Goal: Task Accomplishment & Management: Manage account settings

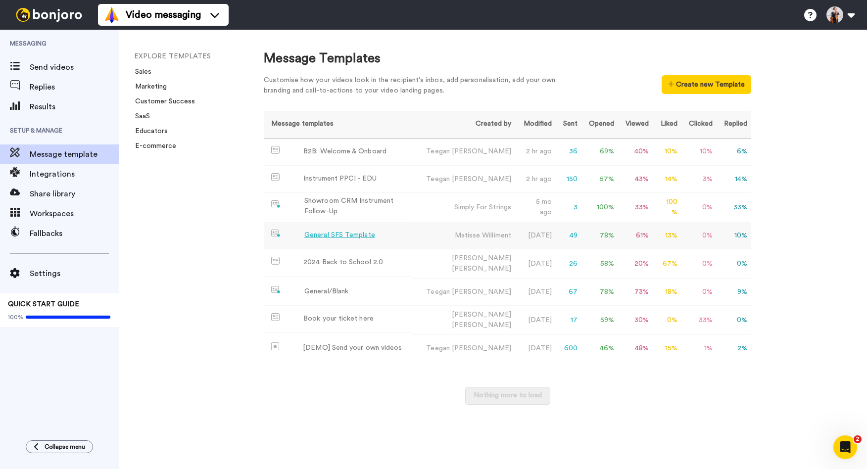
click at [360, 237] on div "General SFS Template" at bounding box center [339, 235] width 71 height 10
click at [568, 291] on td "67" at bounding box center [569, 292] width 26 height 27
click at [396, 230] on td "General SFS Template" at bounding box center [338, 235] width 148 height 27
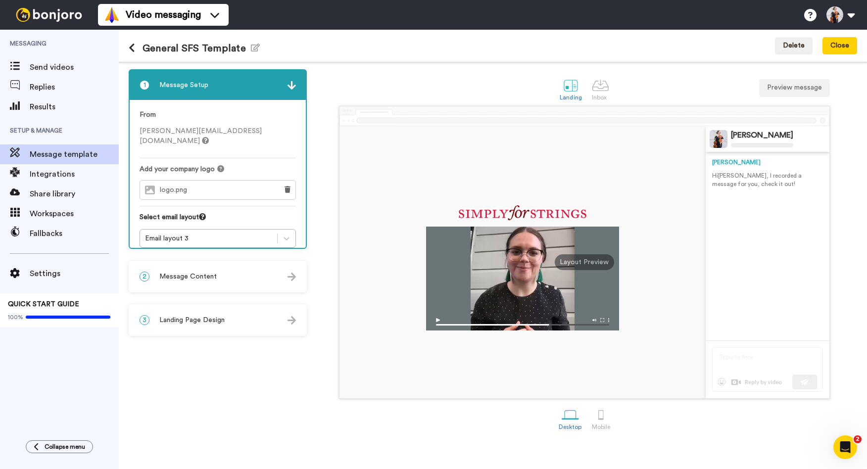
click at [209, 282] on span "Message Content" at bounding box center [187, 277] width 57 height 10
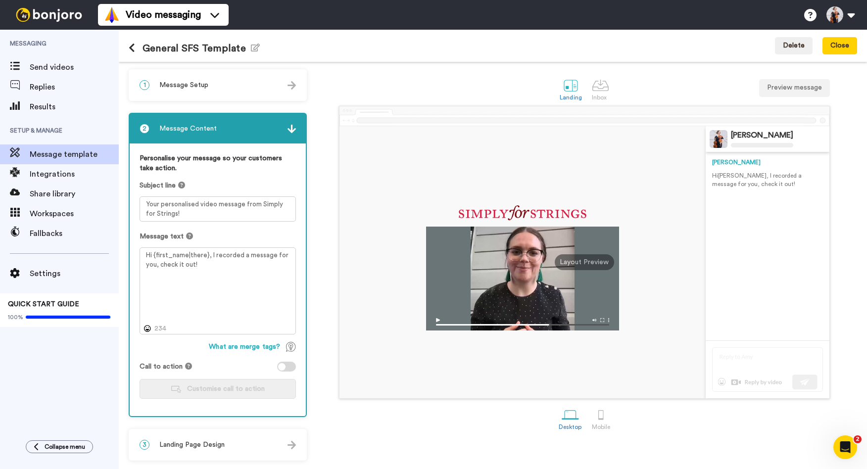
click at [289, 127] on img at bounding box center [292, 129] width 8 height 8
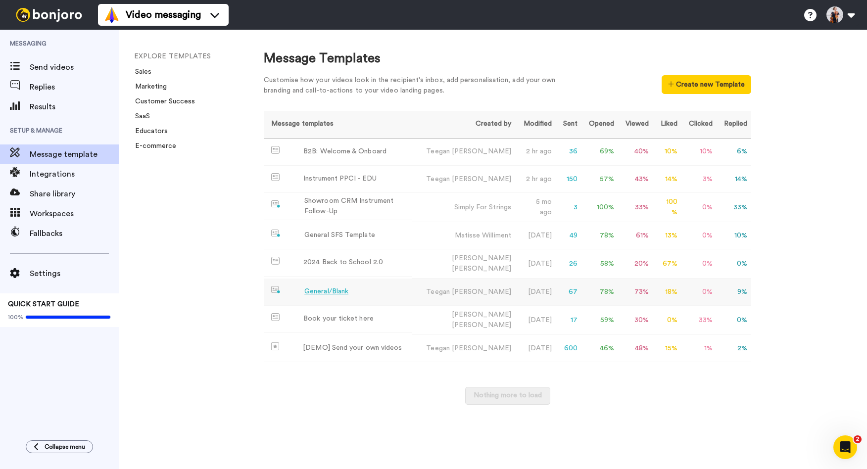
click at [331, 289] on div "General/Blank" at bounding box center [326, 292] width 44 height 10
click at [613, 288] on td "78 %" at bounding box center [599, 292] width 37 height 27
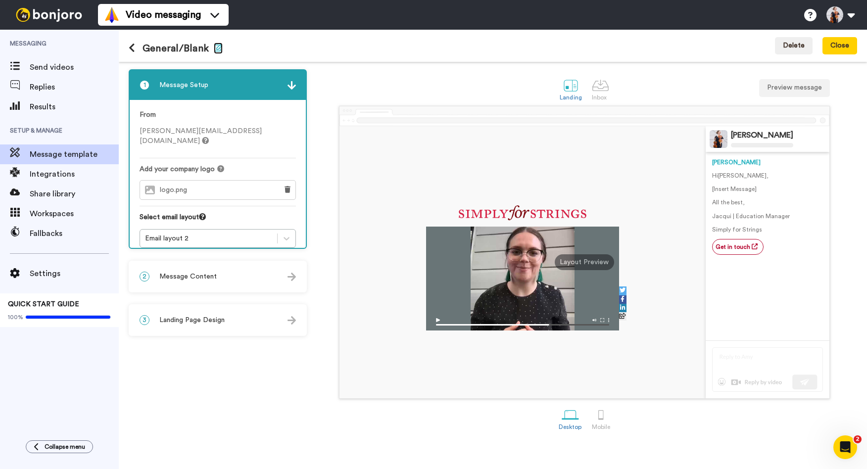
click at [217, 50] on icon "button" at bounding box center [218, 48] width 9 height 8
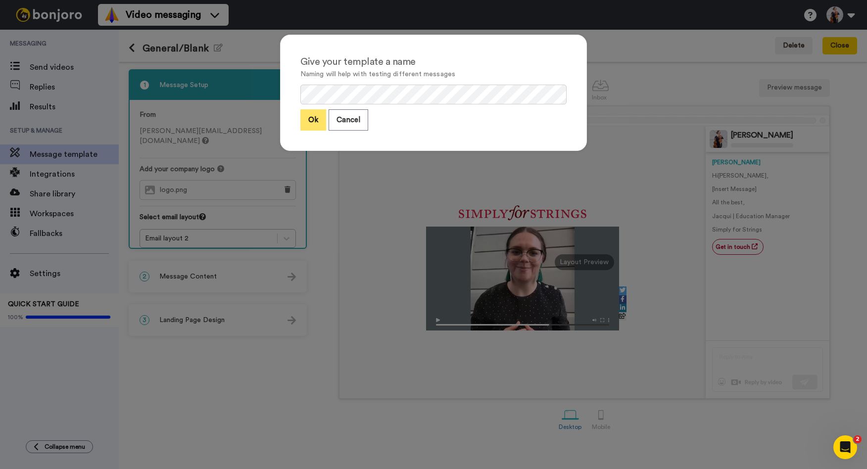
click at [316, 123] on button "Ok" at bounding box center [313, 119] width 26 height 21
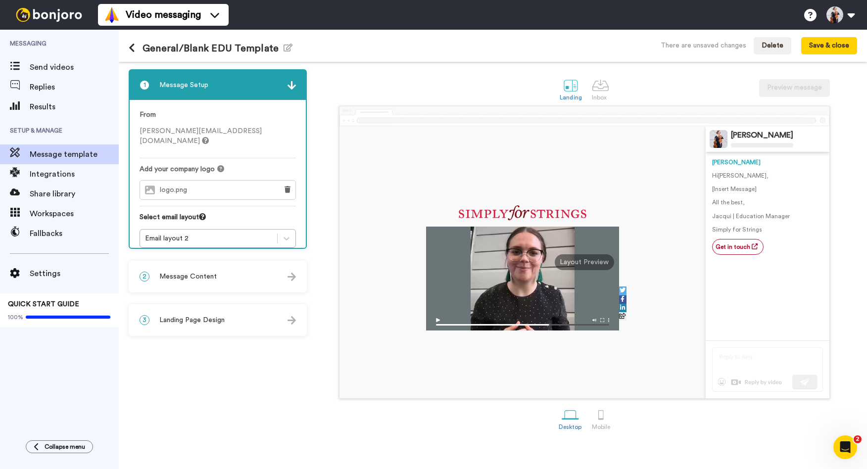
click at [131, 48] on icon at bounding box center [132, 48] width 6 height 10
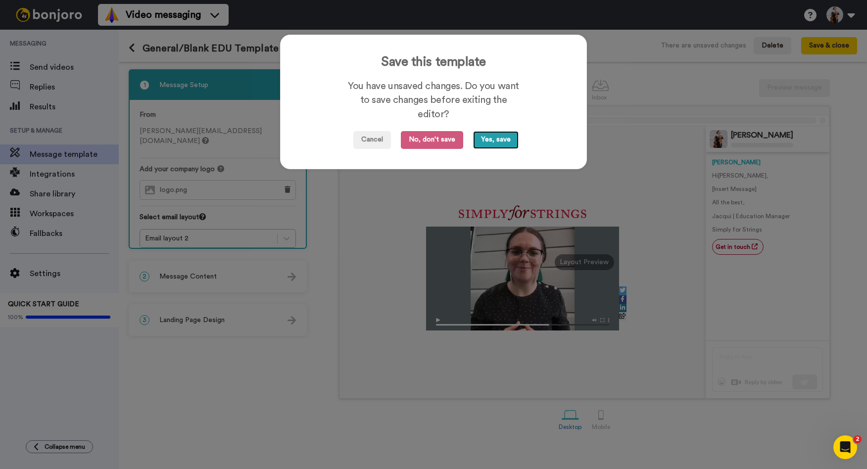
click at [498, 141] on button "Yes, save" at bounding box center [496, 140] width 46 height 18
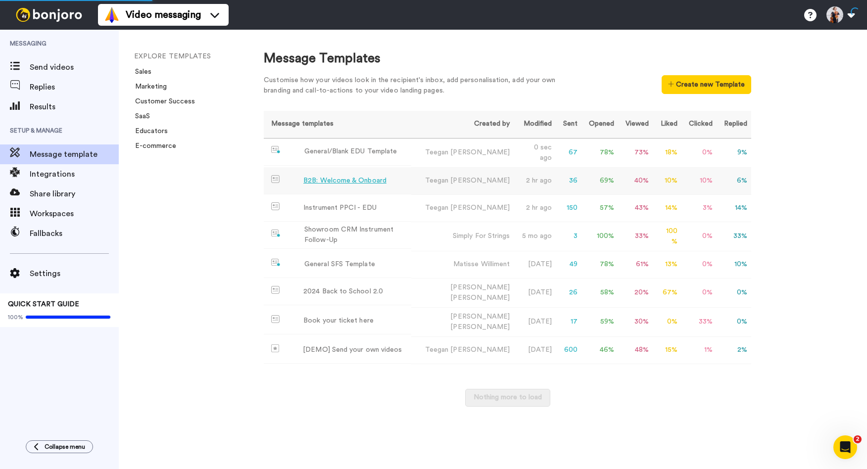
click at [360, 176] on div "B2B: Welcome & Onboard" at bounding box center [344, 181] width 83 height 10
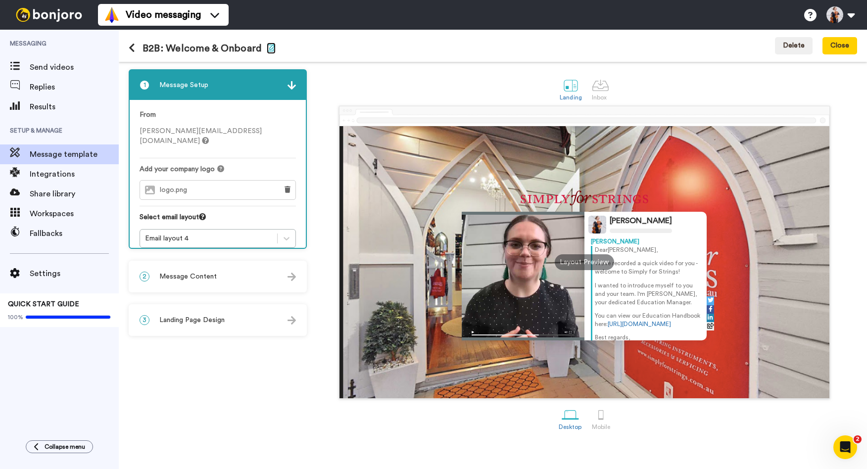
click at [270, 45] on icon "button" at bounding box center [271, 48] width 9 height 8
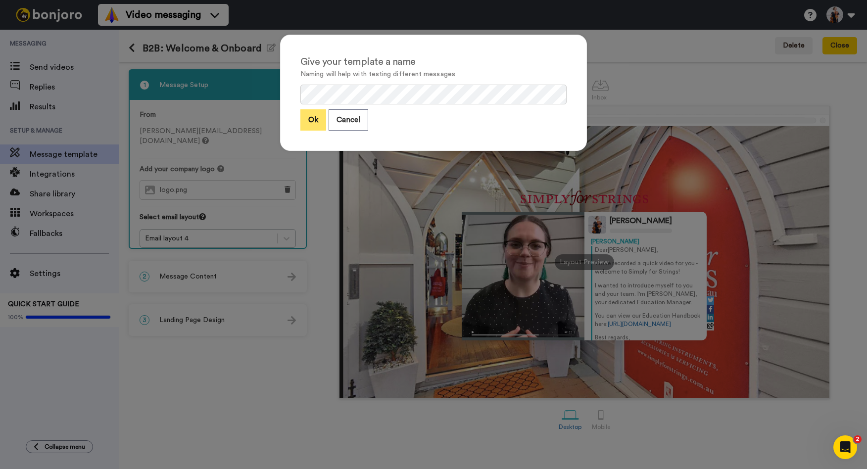
click at [312, 121] on button "Ok" at bounding box center [313, 119] width 26 height 21
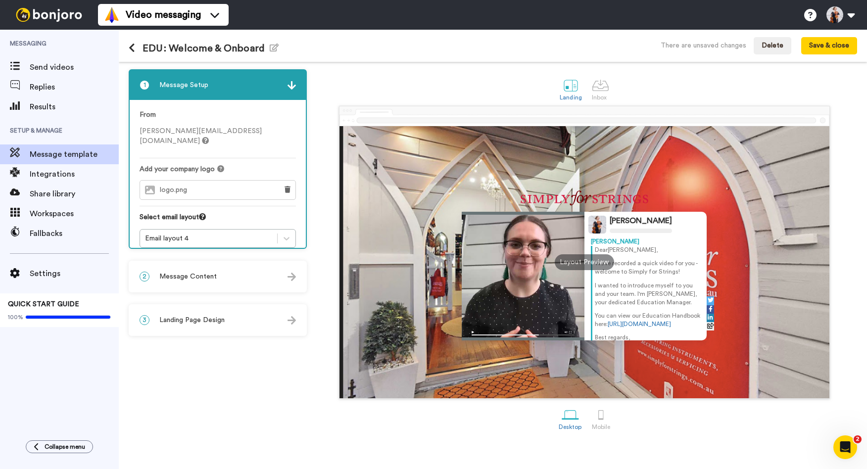
click at [138, 48] on button at bounding box center [136, 48] width 14 height 11
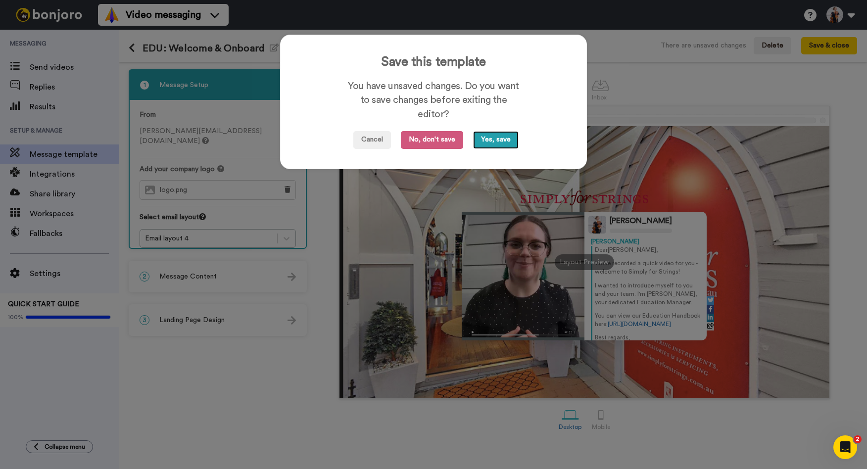
click at [487, 136] on button "Yes, save" at bounding box center [496, 140] width 46 height 18
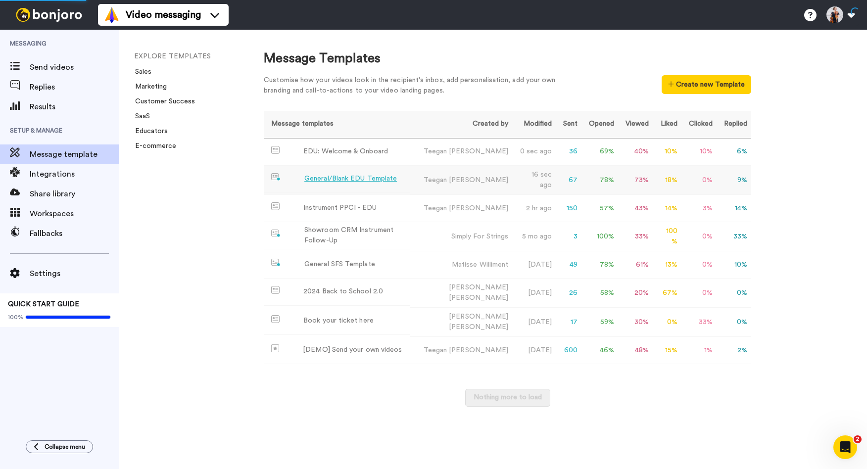
click at [328, 174] on div "General/Blank EDU Template" at bounding box center [350, 179] width 93 height 10
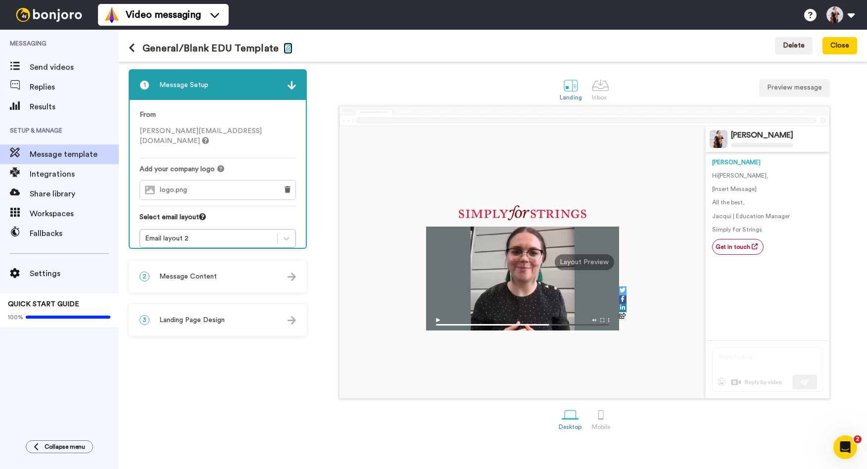
click at [286, 47] on icon "button" at bounding box center [288, 48] width 9 height 8
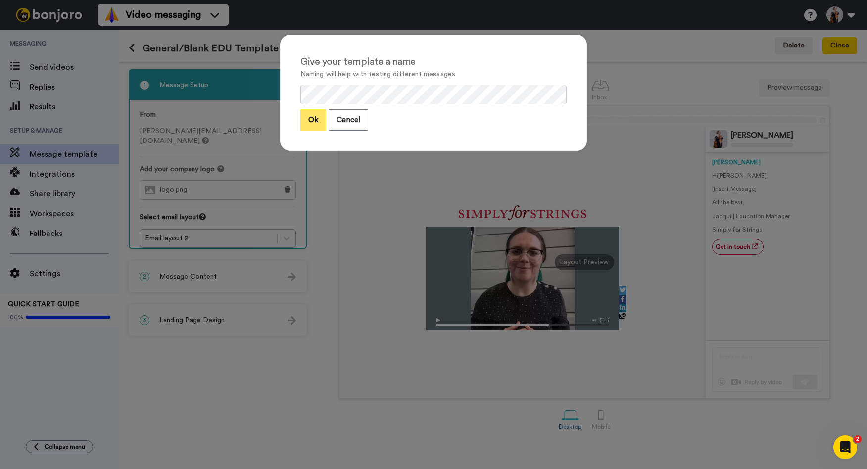
click at [305, 125] on button "Ok" at bounding box center [313, 119] width 26 height 21
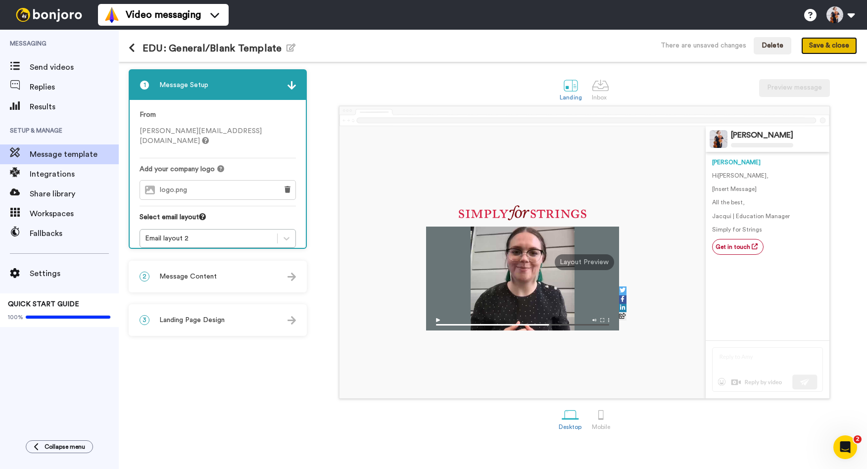
click at [824, 46] on button "Save & close" at bounding box center [829, 46] width 56 height 18
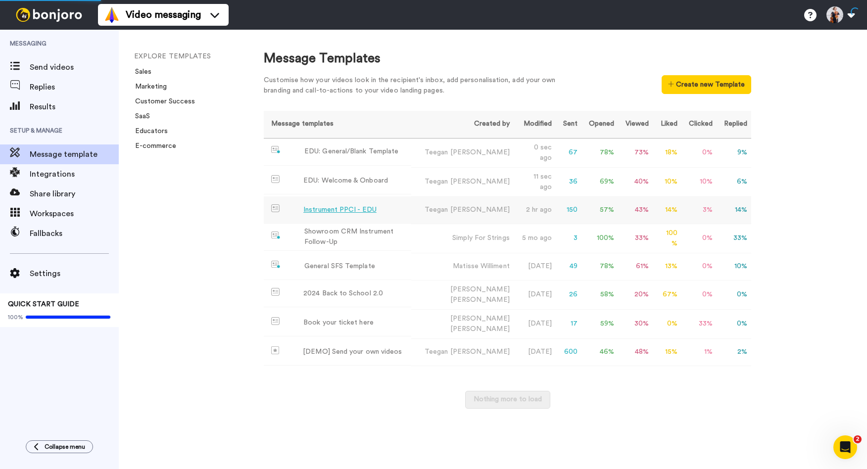
click at [377, 210] on td "Instrument PPCI - EDU" at bounding box center [337, 209] width 147 height 27
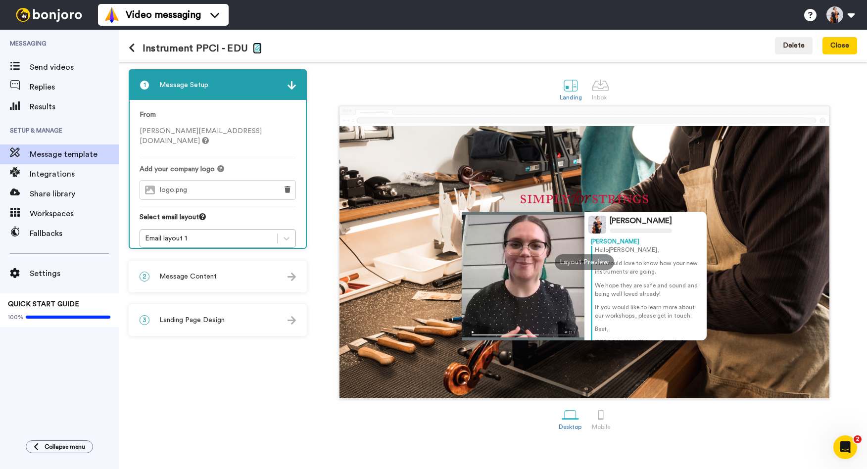
click at [257, 48] on icon "button" at bounding box center [257, 48] width 9 height 8
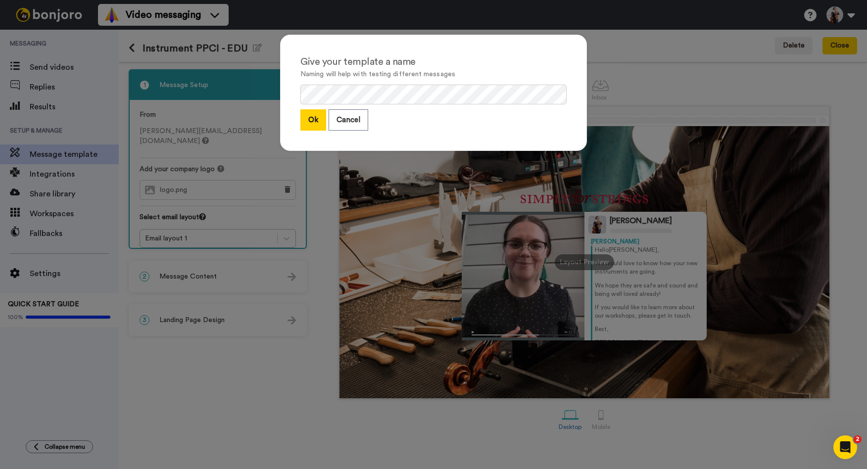
click at [311, 120] on button "Ok" at bounding box center [313, 119] width 26 height 21
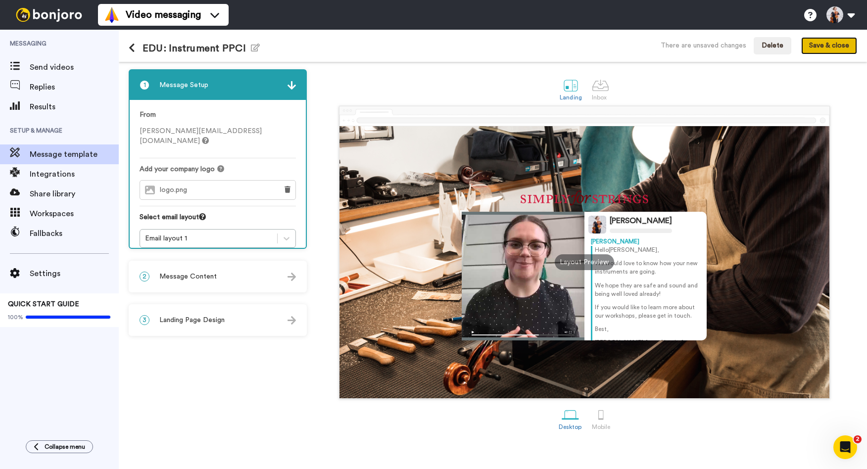
click at [843, 49] on button "Save & close" at bounding box center [829, 46] width 56 height 18
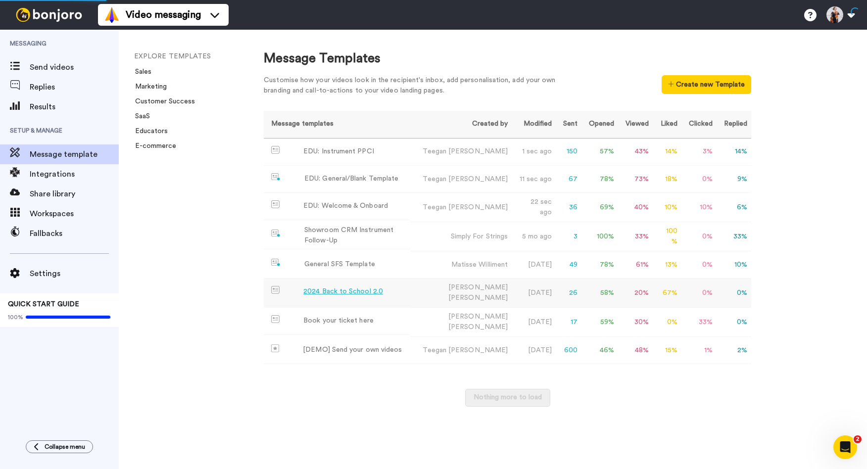
click at [319, 282] on td "2024 Back to School 2.0" at bounding box center [337, 292] width 146 height 27
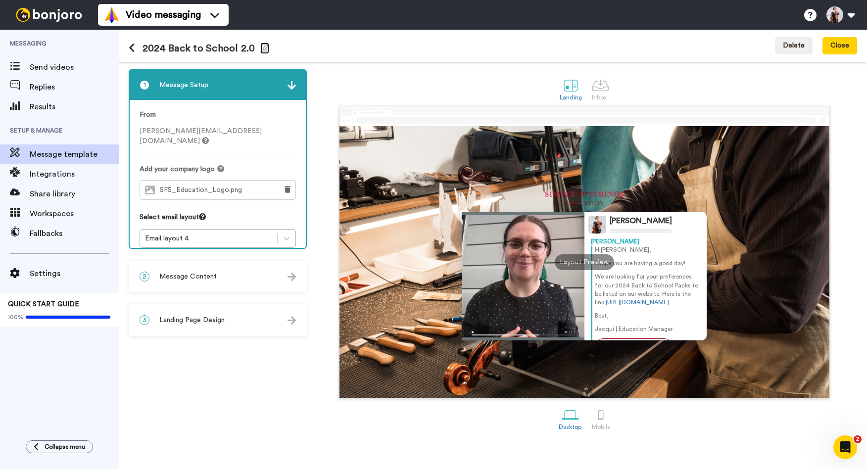
click at [260, 52] on button "Edit name" at bounding box center [264, 48] width 9 height 11
click at [134, 50] on icon at bounding box center [132, 48] width 6 height 10
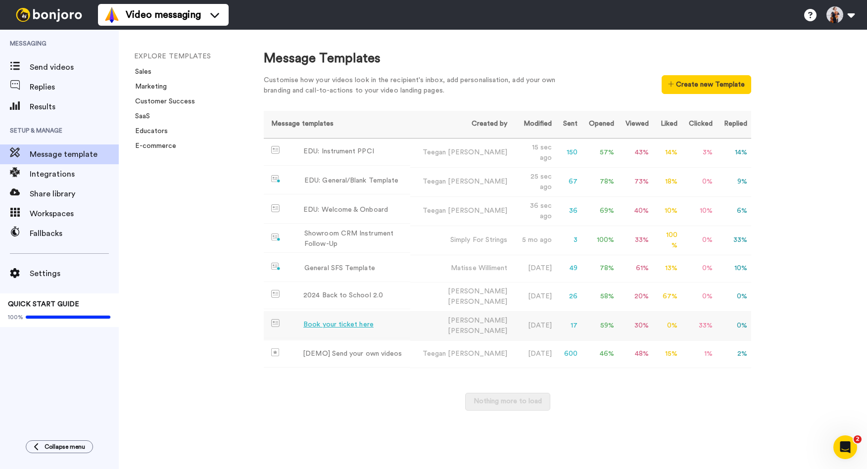
click at [303, 320] on div "Book your ticket here" at bounding box center [338, 325] width 70 height 10
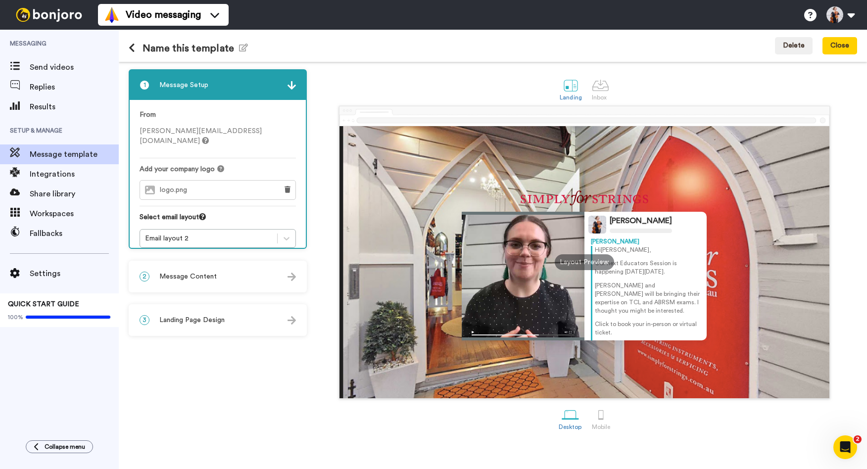
drag, startPoint x: 319, startPoint y: 351, endPoint x: 322, endPoint y: 346, distance: 6.0
